Goal: Complete application form

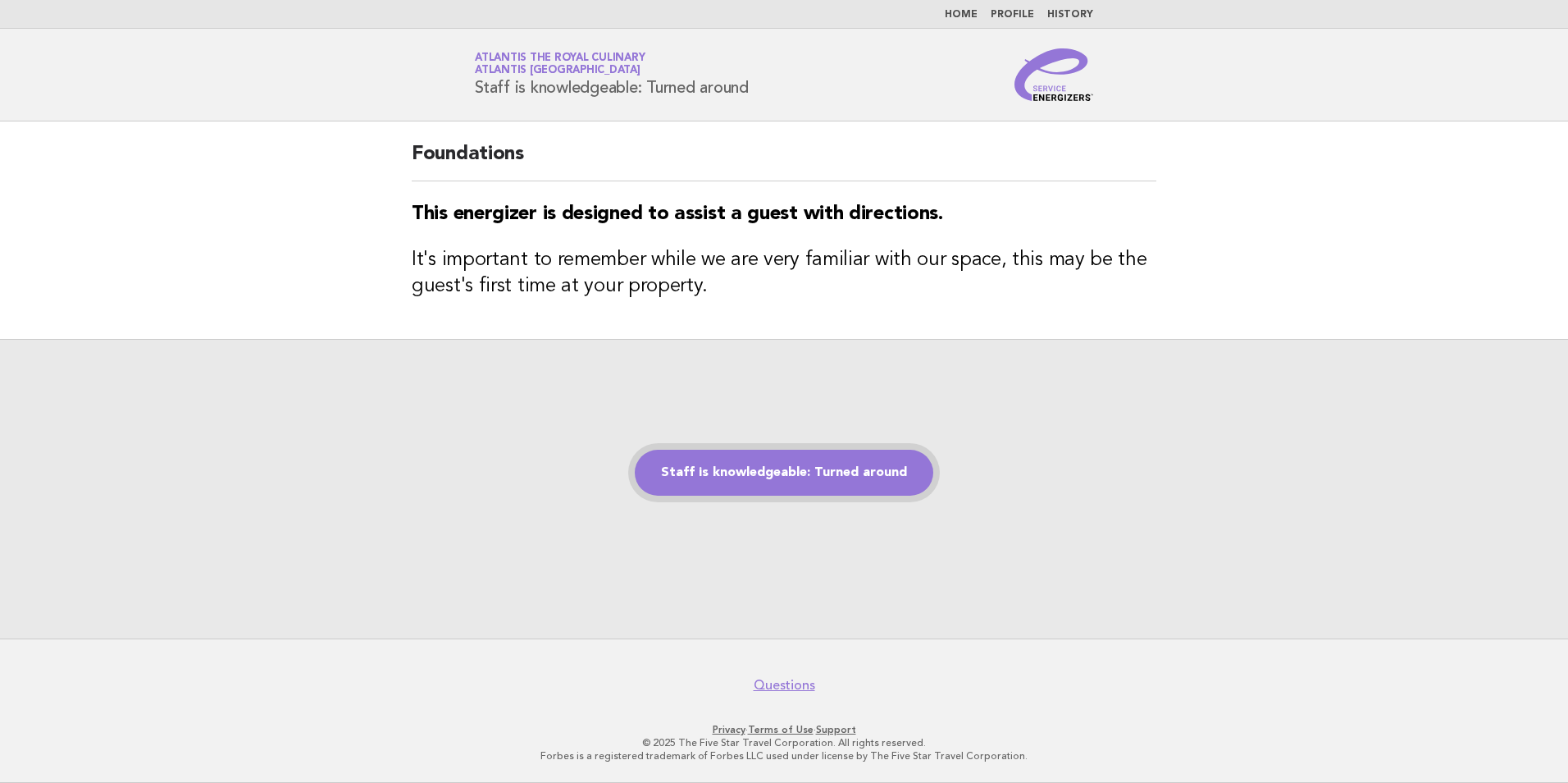
click at [701, 465] on link "Staff is knowledgeable: Turned around" at bounding box center [784, 472] width 299 height 46
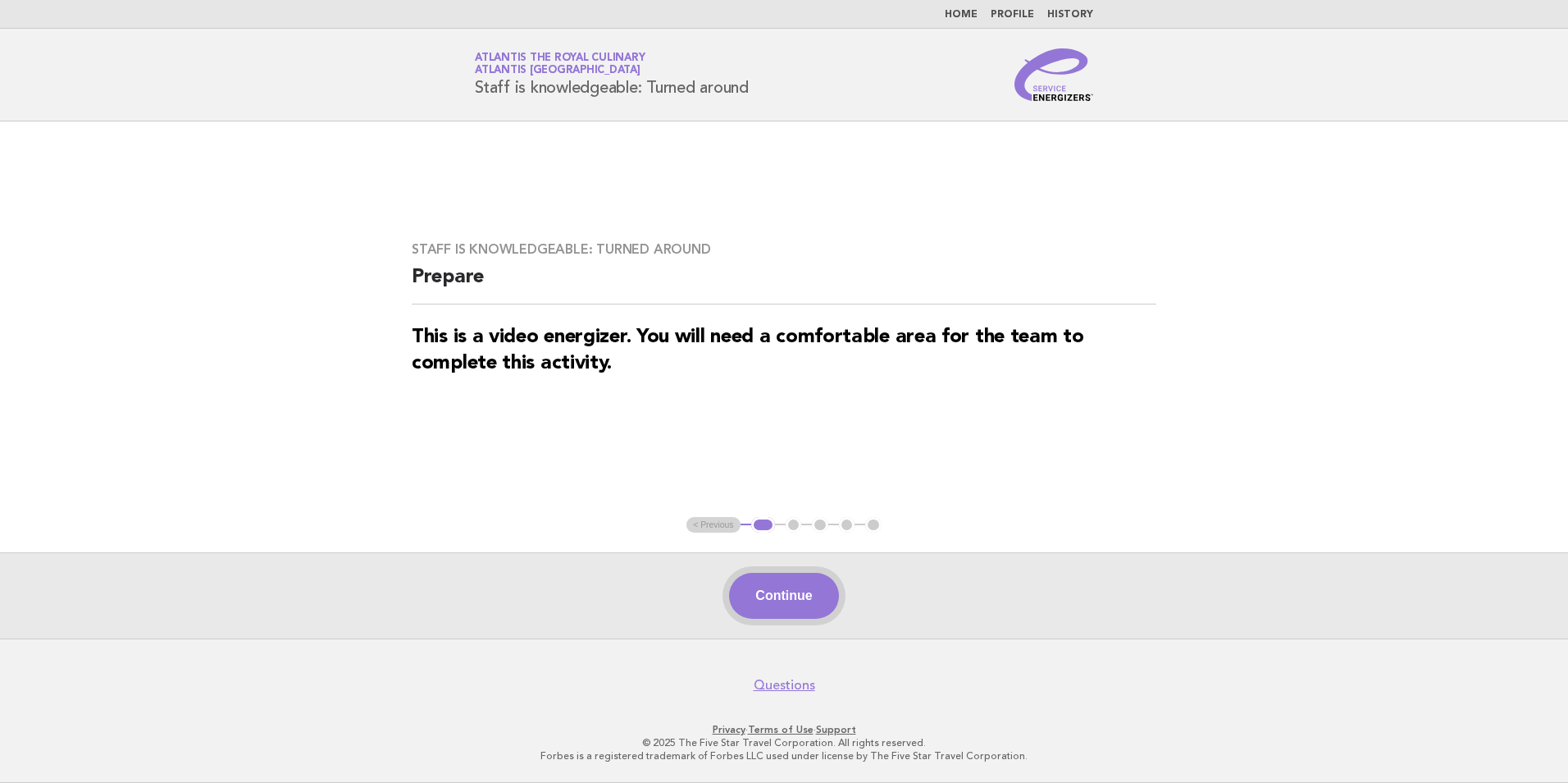
click at [791, 610] on button "Continue" at bounding box center [784, 595] width 109 height 46
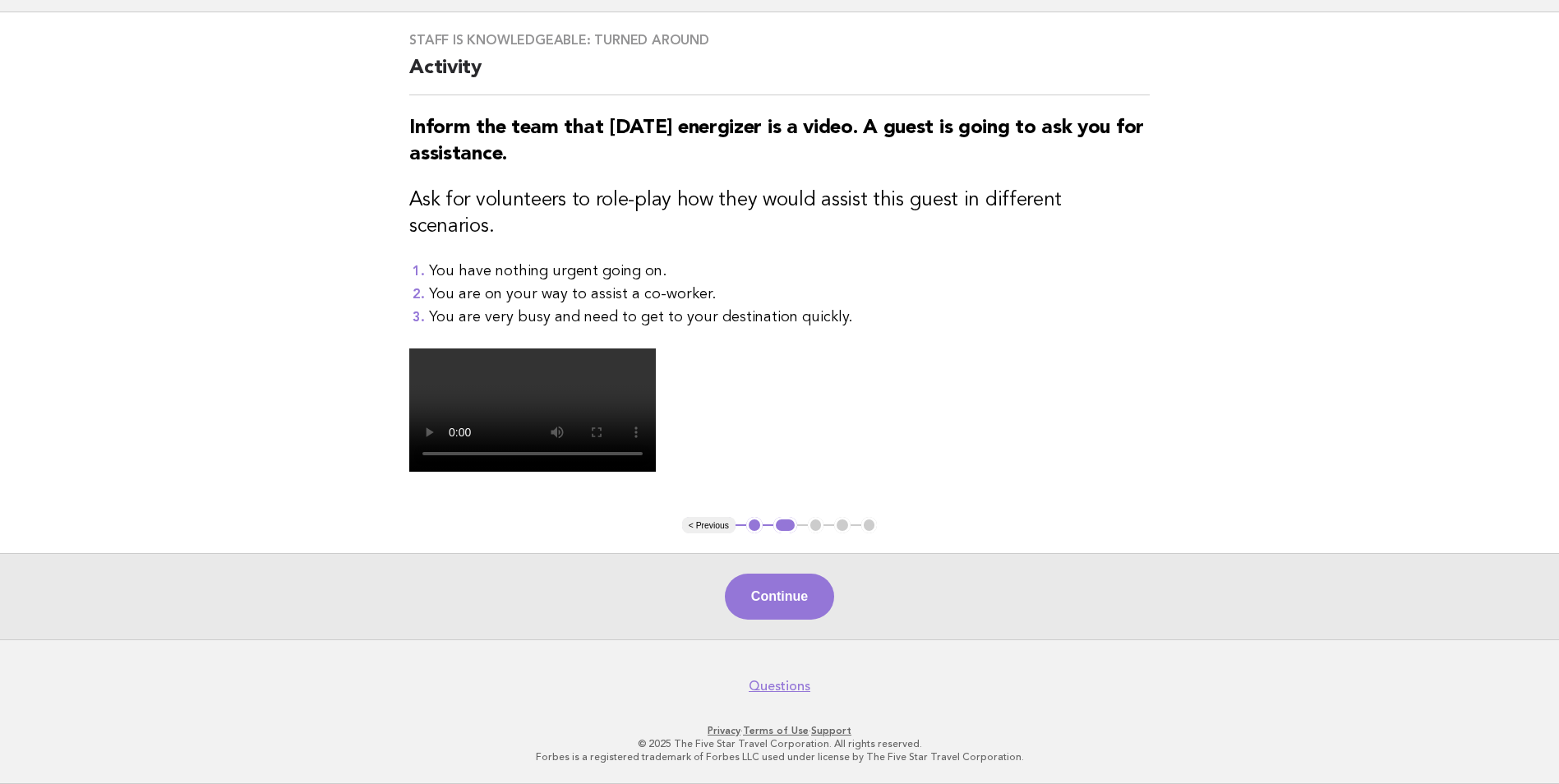
scroll to position [380, 0]
click at [794, 603] on button "Continue" at bounding box center [780, 596] width 109 height 46
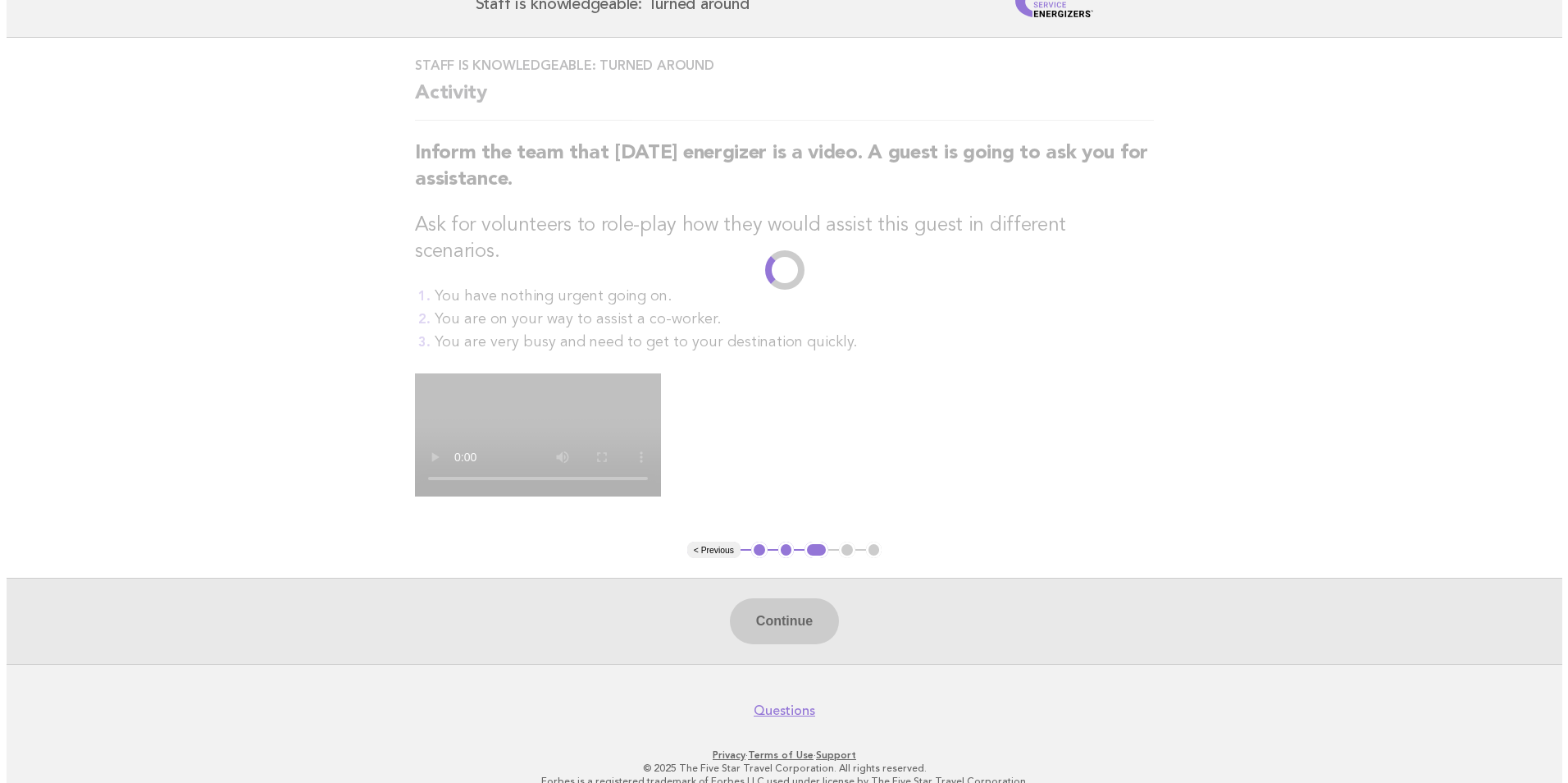
scroll to position [0, 0]
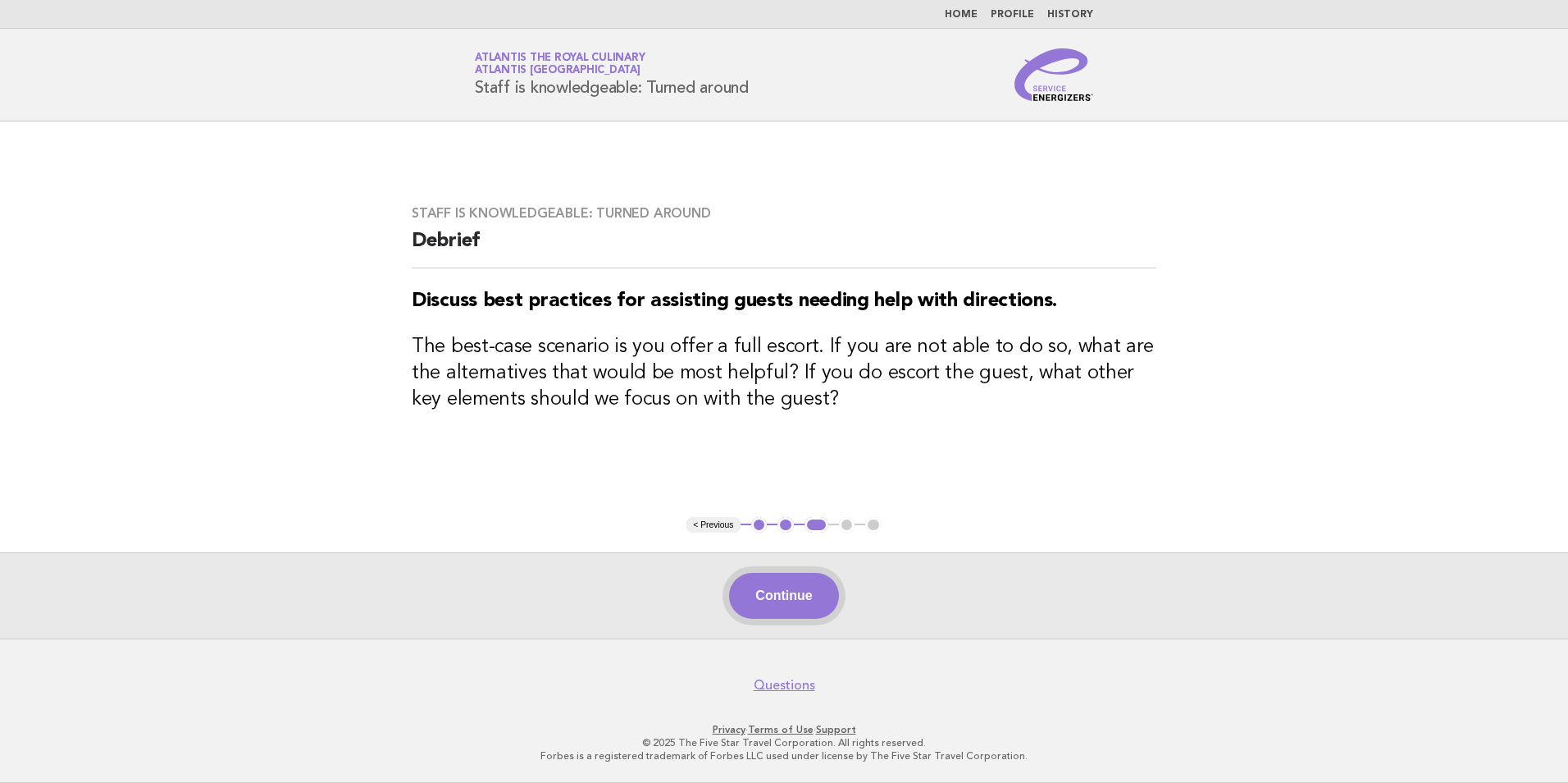
click at [806, 590] on button "Continue" at bounding box center [784, 595] width 109 height 46
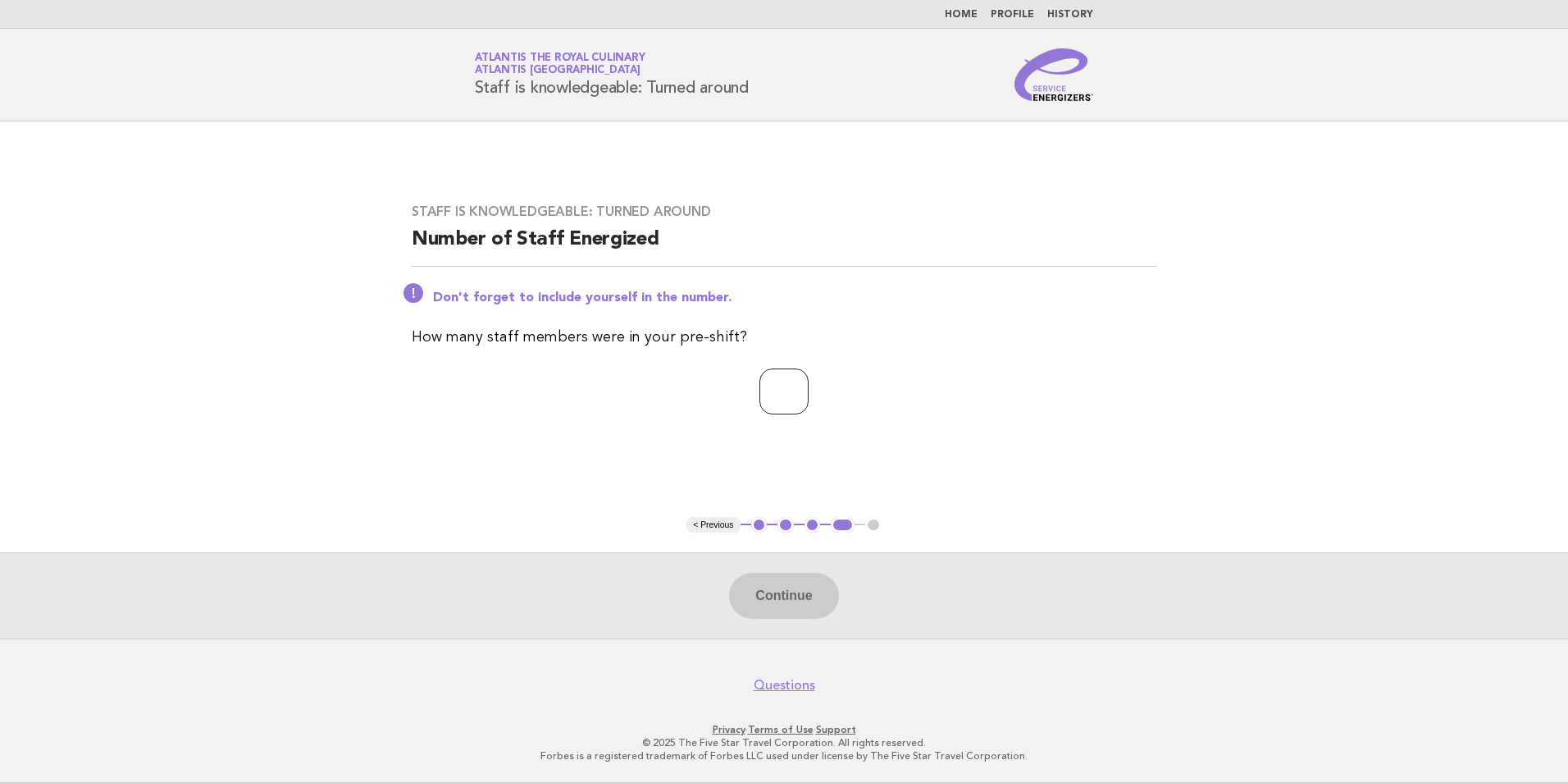
click at [783, 410] on input "number" at bounding box center [784, 391] width 49 height 46
type input "**"
click at [753, 586] on button "Continue" at bounding box center [784, 595] width 109 height 46
